Goal: Find specific fact: Find specific fact

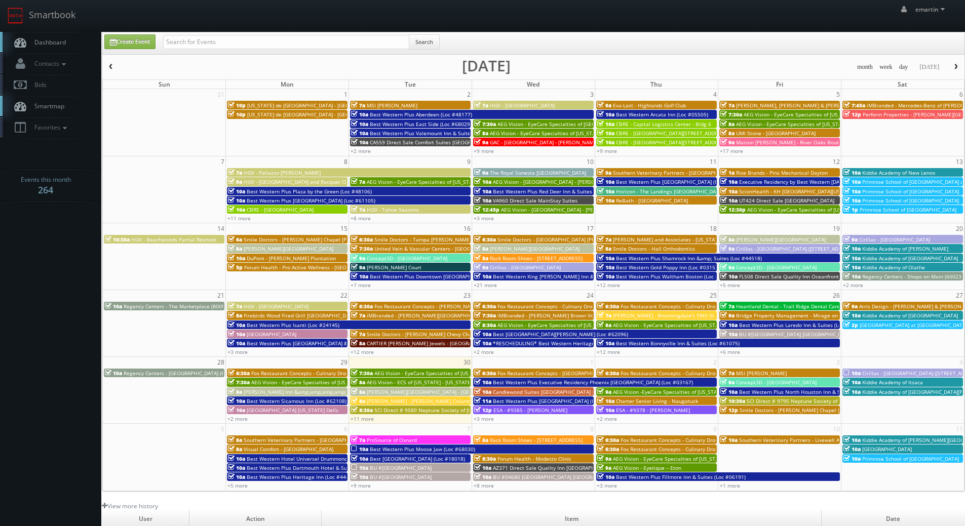
click at [35, 45] on span "Dashboard" at bounding box center [47, 42] width 36 height 9
click at [239, 46] on input "text" at bounding box center [286, 42] width 246 height 14
type input "[PERSON_NAME]"
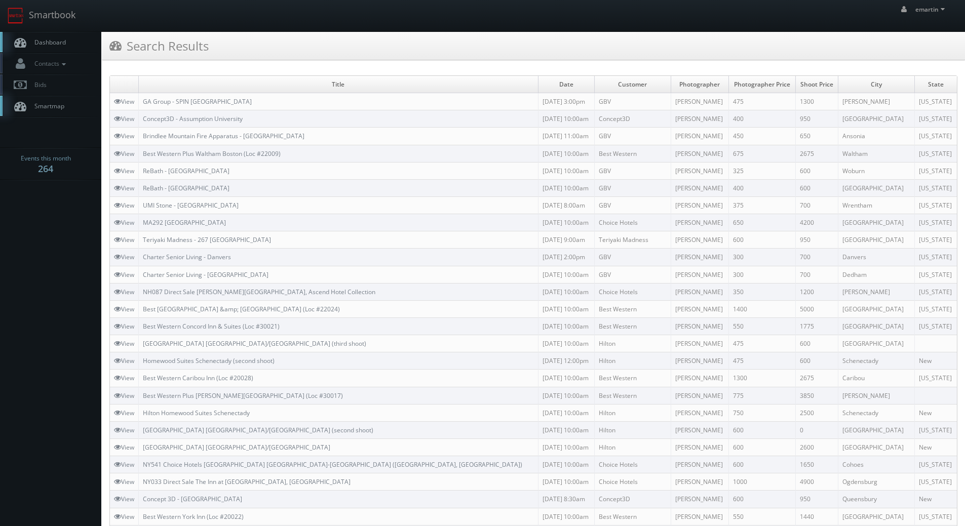
click at [55, 39] on span "Dashboard" at bounding box center [47, 42] width 36 height 9
